Goal: Task Accomplishment & Management: Use online tool/utility

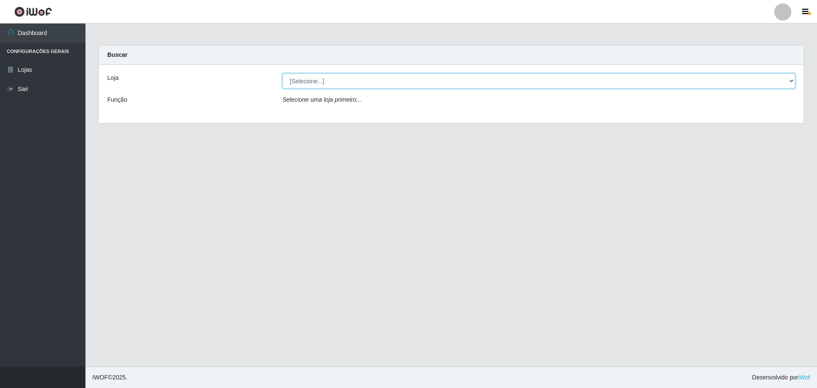
click at [476, 83] on select "[Selecione...] Extrabom - Loja 57 Anchieta" at bounding box center [539, 81] width 513 height 15
select select "470"
click at [283, 74] on select "[Selecione...] Extrabom - Loja 57 Anchieta" at bounding box center [539, 81] width 513 height 15
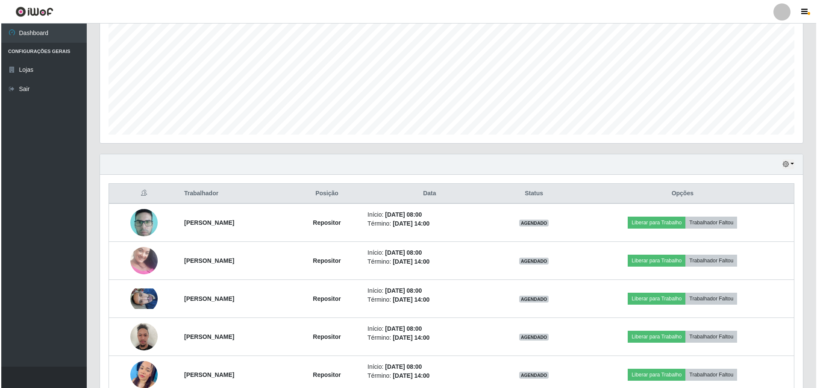
scroll to position [257, 0]
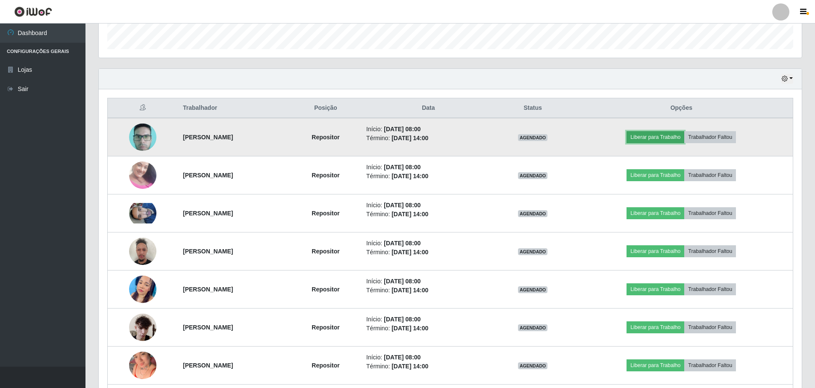
click at [676, 139] on button "Liberar para Trabalho" at bounding box center [656, 137] width 58 height 12
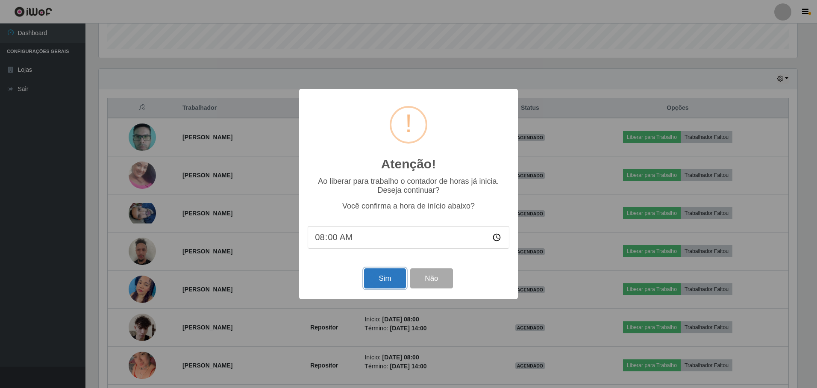
click at [378, 282] on button "Sim" at bounding box center [384, 278] width 41 height 20
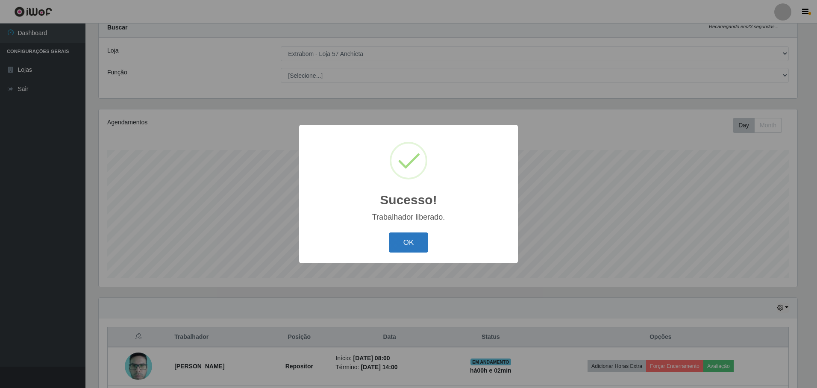
click at [408, 240] on button "OK" at bounding box center [409, 243] width 40 height 20
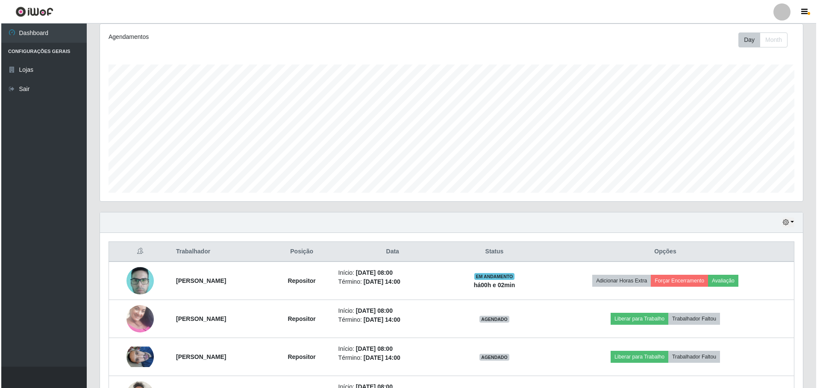
scroll to position [198, 0]
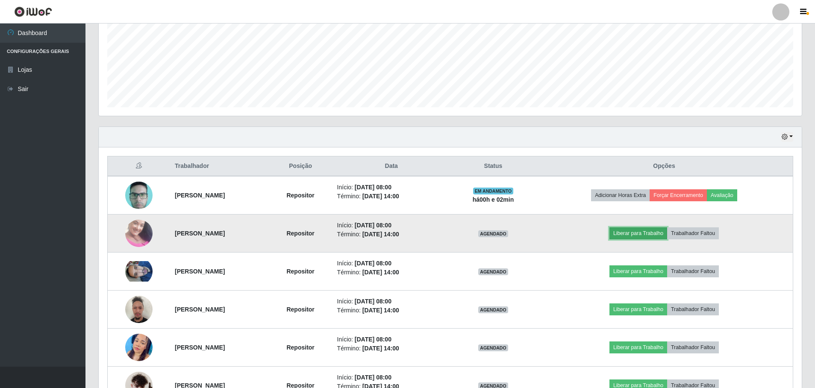
click at [647, 239] on button "Liberar para Trabalho" at bounding box center [639, 233] width 58 height 12
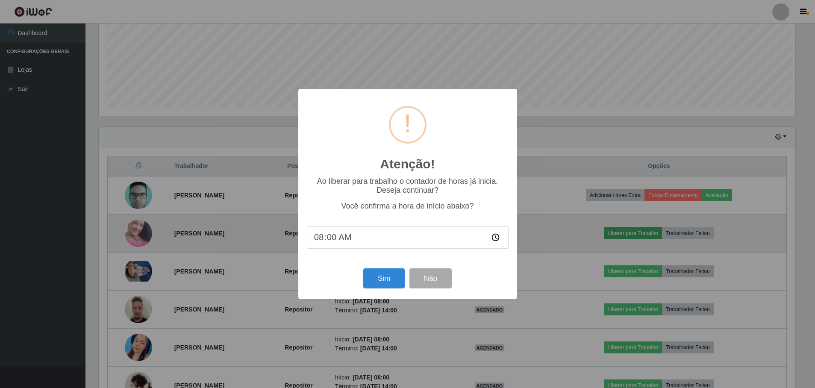
scroll to position [177, 699]
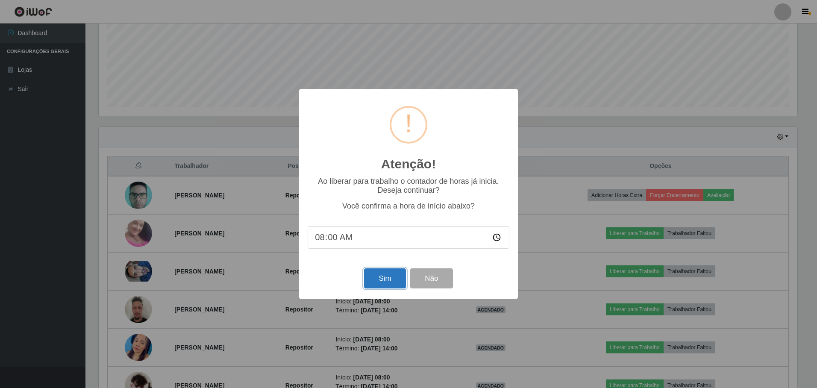
click at [386, 275] on button "Sim" at bounding box center [384, 278] width 41 height 20
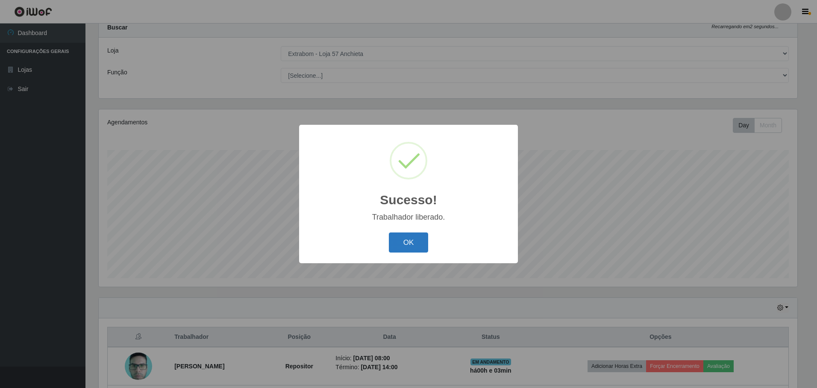
click at [409, 243] on button "OK" at bounding box center [409, 243] width 40 height 20
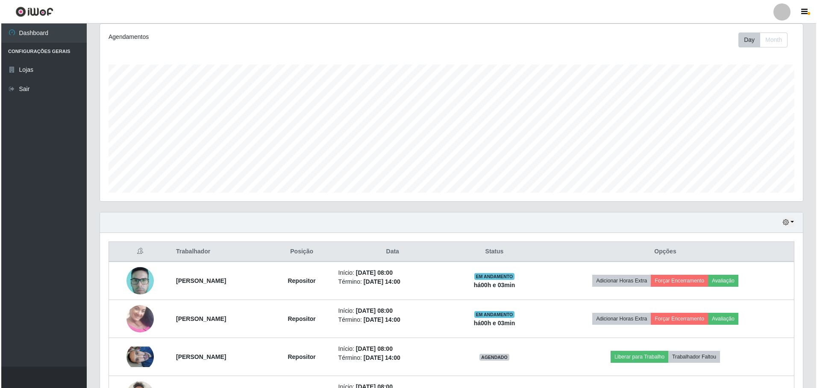
scroll to position [241, 0]
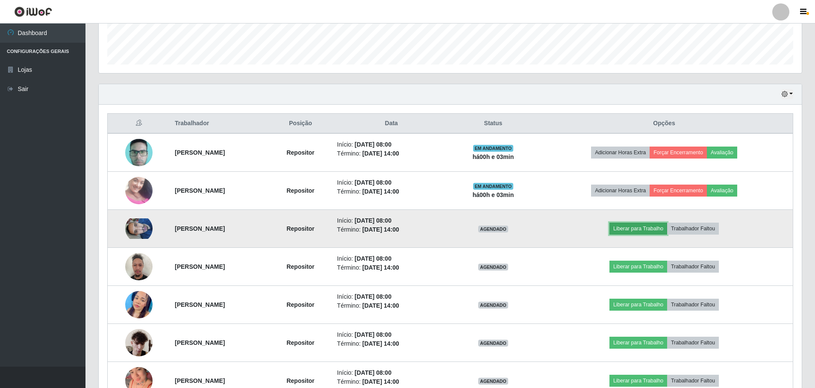
click at [634, 229] on button "Liberar para Trabalho" at bounding box center [639, 229] width 58 height 12
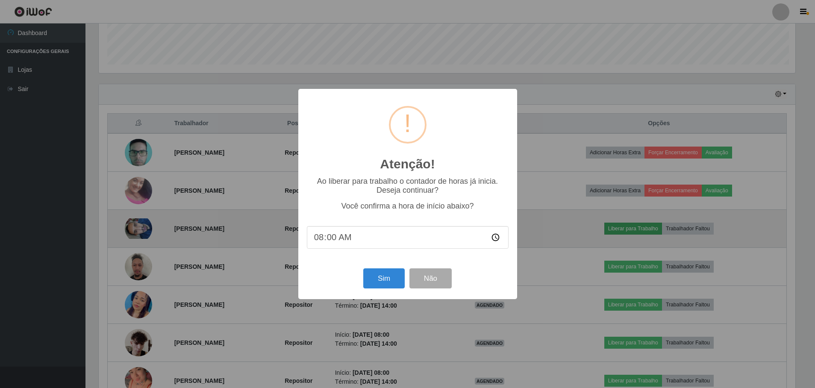
scroll to position [177, 699]
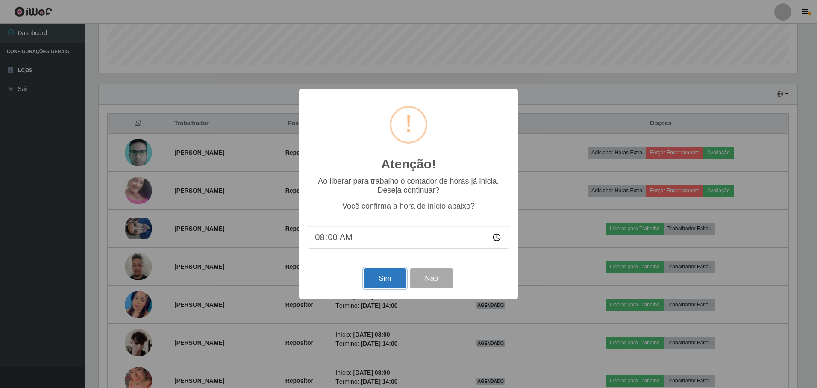
click at [366, 275] on button "Sim" at bounding box center [384, 278] width 41 height 20
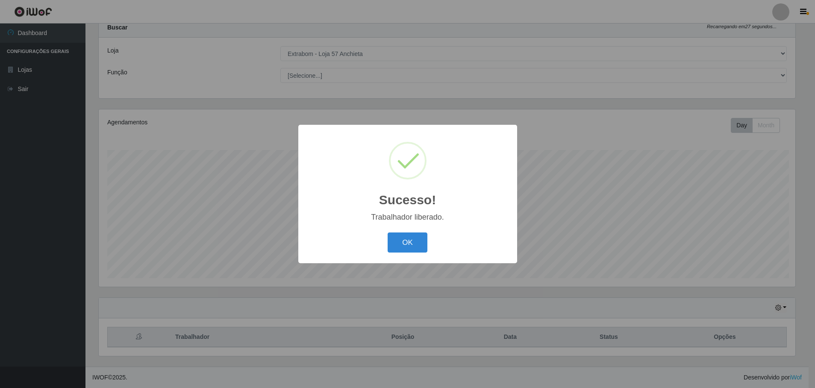
scroll to position [0, 0]
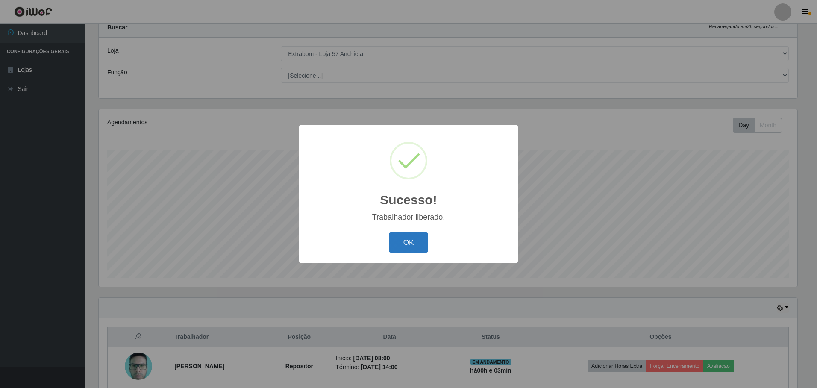
click at [398, 244] on button "OK" at bounding box center [409, 243] width 40 height 20
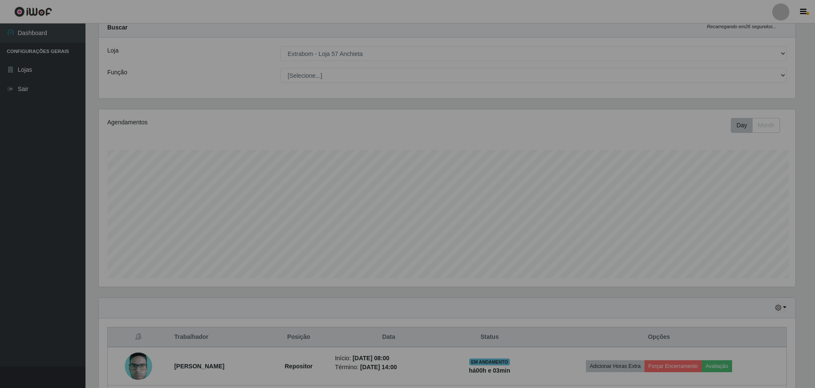
scroll to position [284, 0]
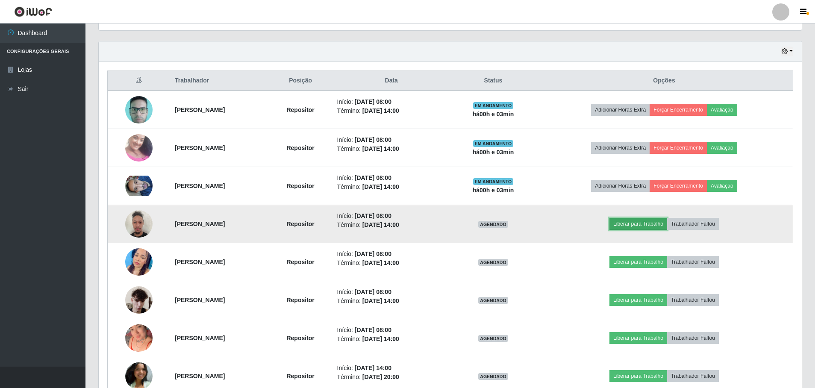
click at [646, 224] on button "Liberar para Trabalho" at bounding box center [639, 224] width 58 height 12
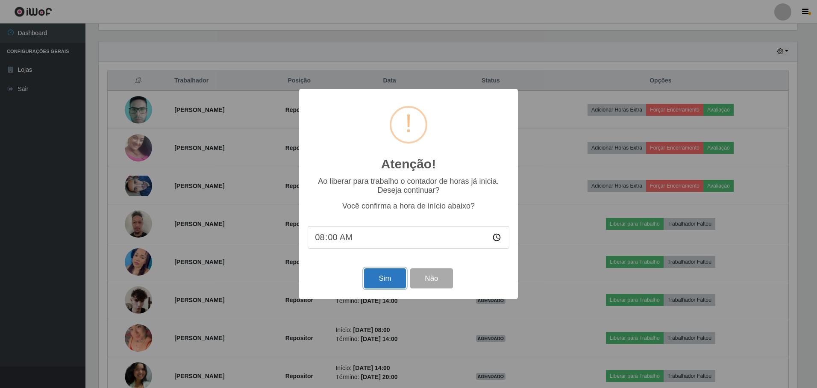
click at [384, 284] on button "Sim" at bounding box center [384, 278] width 41 height 20
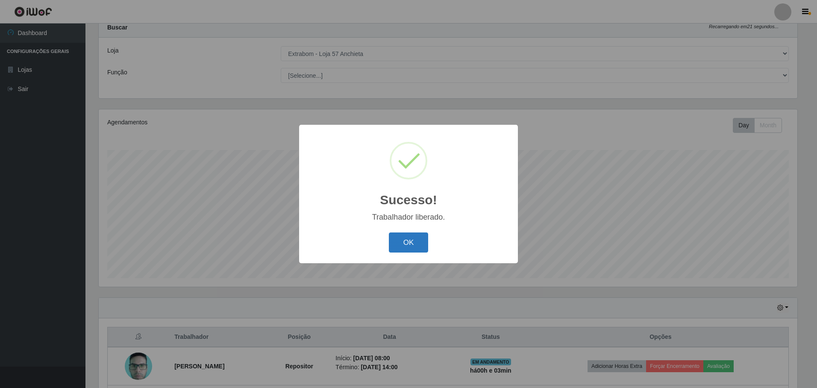
click at [411, 239] on button "OK" at bounding box center [409, 243] width 40 height 20
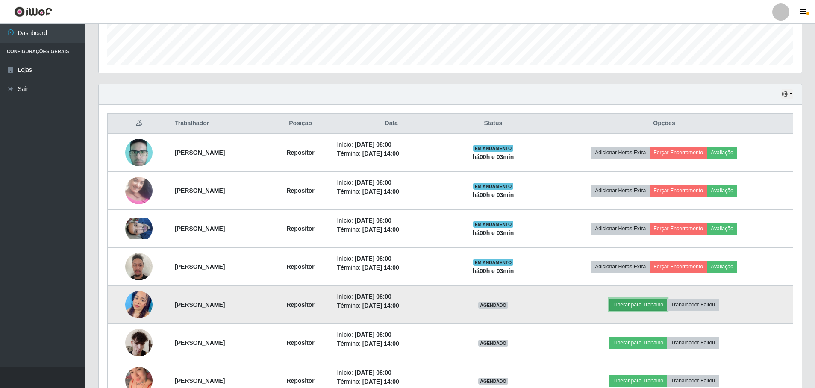
click at [654, 307] on button "Liberar para Trabalho" at bounding box center [639, 305] width 58 height 12
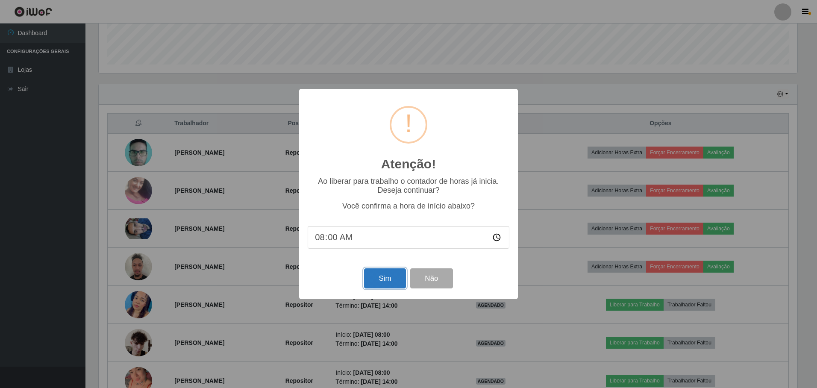
click at [397, 276] on button "Sim" at bounding box center [384, 278] width 41 height 20
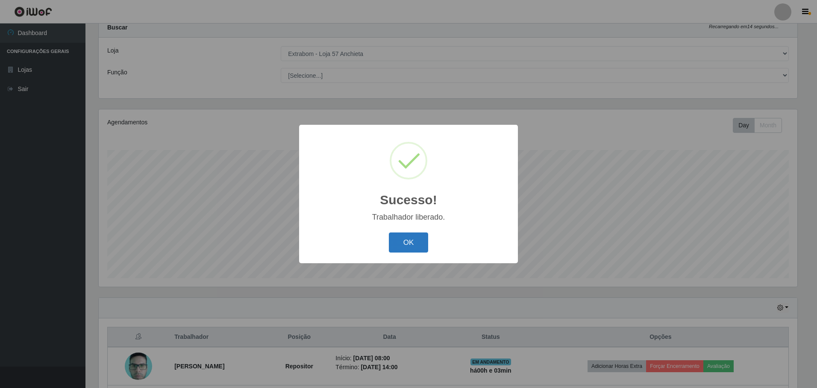
click at [409, 242] on button "OK" at bounding box center [409, 243] width 40 height 20
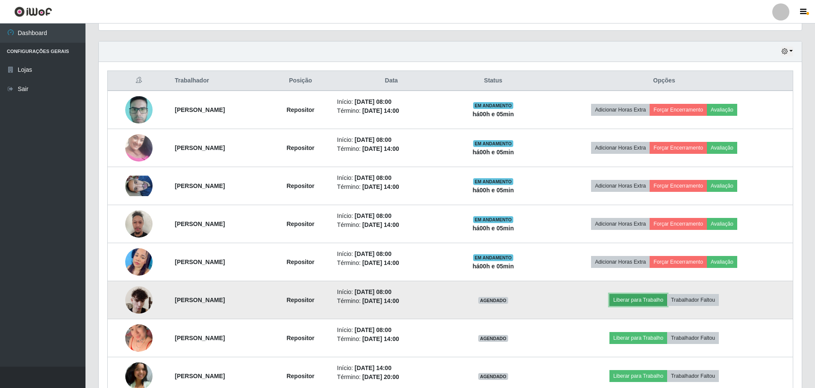
click at [653, 299] on button "Liberar para Trabalho" at bounding box center [639, 300] width 58 height 12
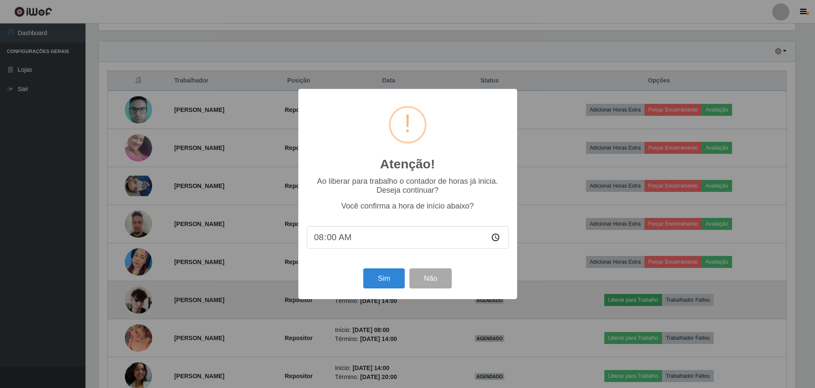
scroll to position [177, 699]
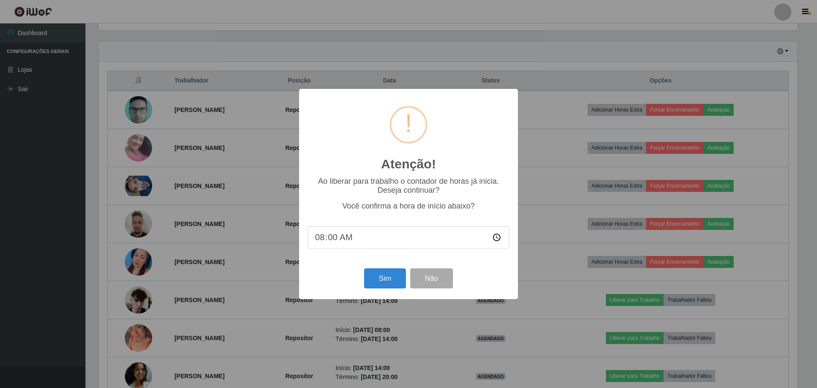
click at [333, 240] on input "08:00" at bounding box center [409, 237] width 202 height 23
type input "08:05"
click at [396, 282] on button "Sim" at bounding box center [384, 278] width 41 height 20
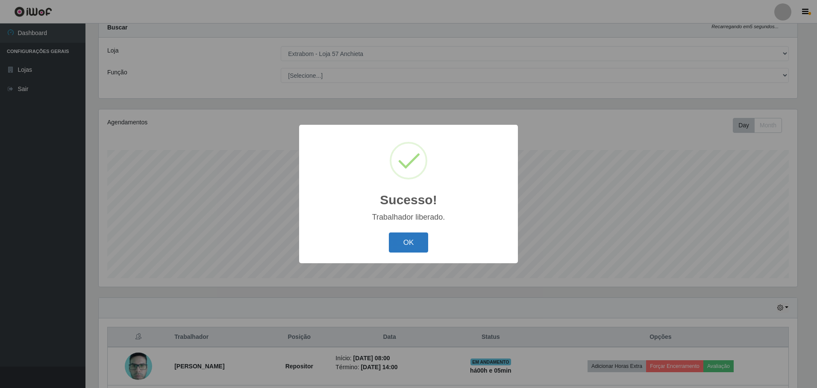
click at [410, 245] on button "OK" at bounding box center [409, 243] width 40 height 20
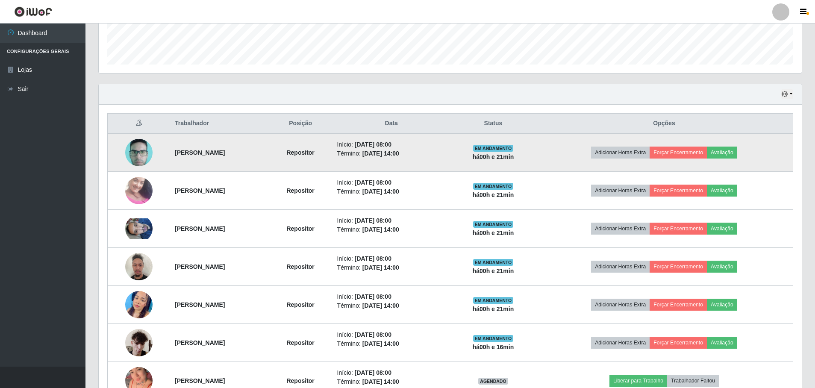
scroll to position [327, 0]
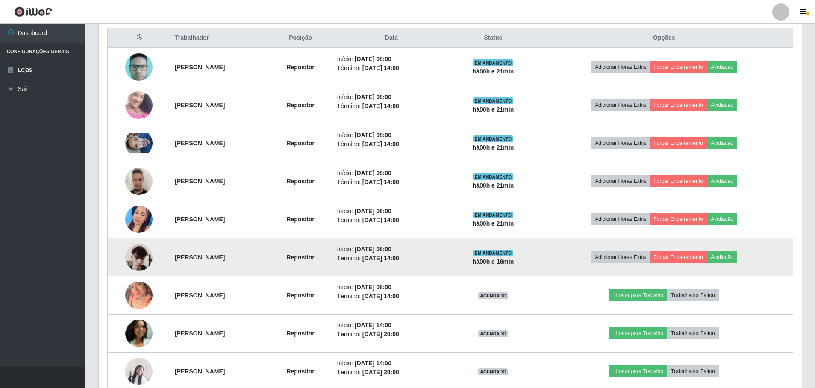
click at [137, 252] on img at bounding box center [138, 257] width 27 height 36
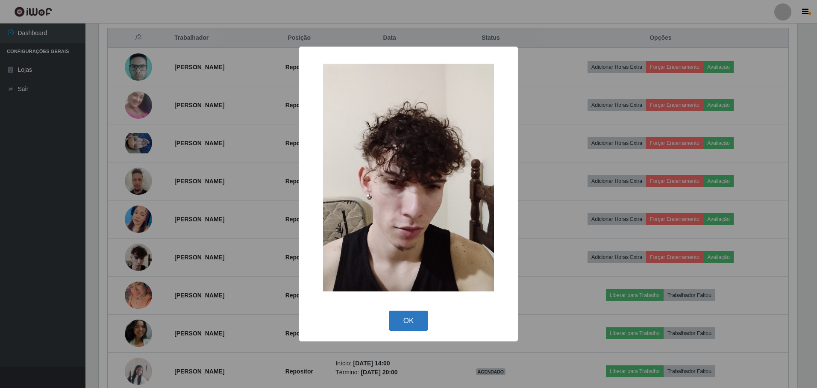
click at [412, 321] on button "OK" at bounding box center [409, 321] width 40 height 20
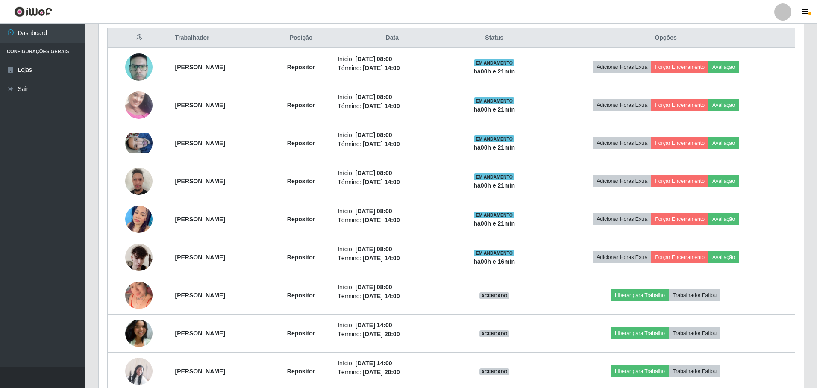
scroll to position [177, 703]
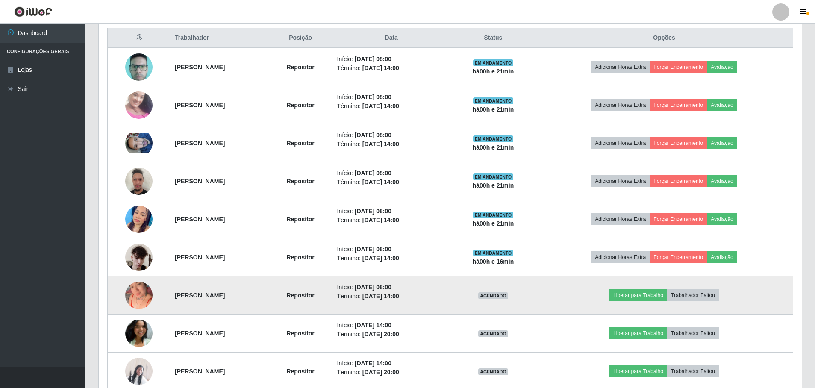
click at [128, 297] on img at bounding box center [138, 295] width 27 height 27
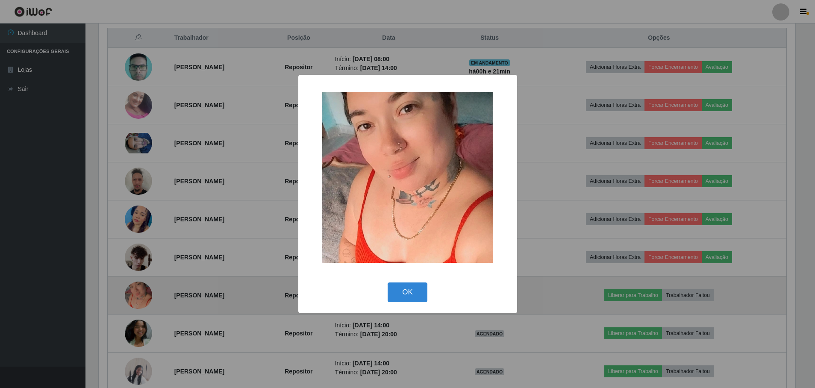
scroll to position [177, 699]
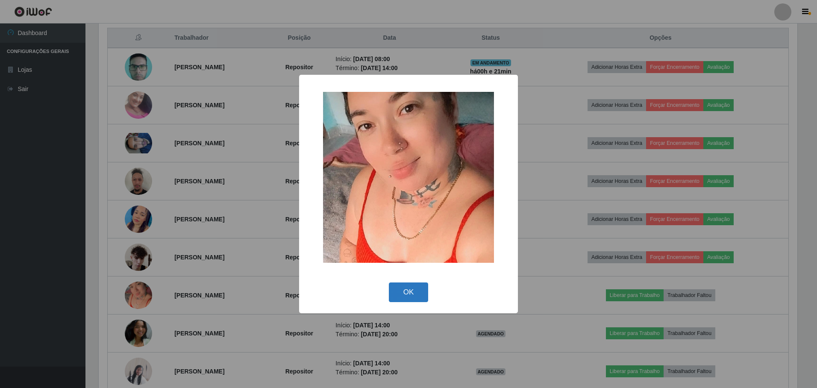
click at [417, 292] on button "OK" at bounding box center [409, 293] width 40 height 20
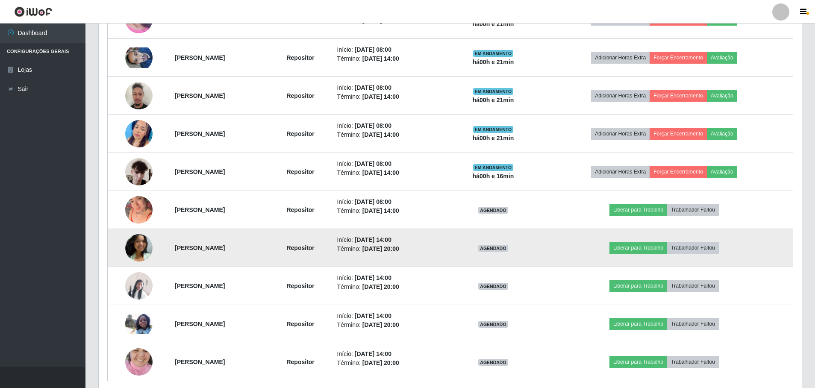
scroll to position [446, 0]
